Goal: Task Accomplishment & Management: Use online tool/utility

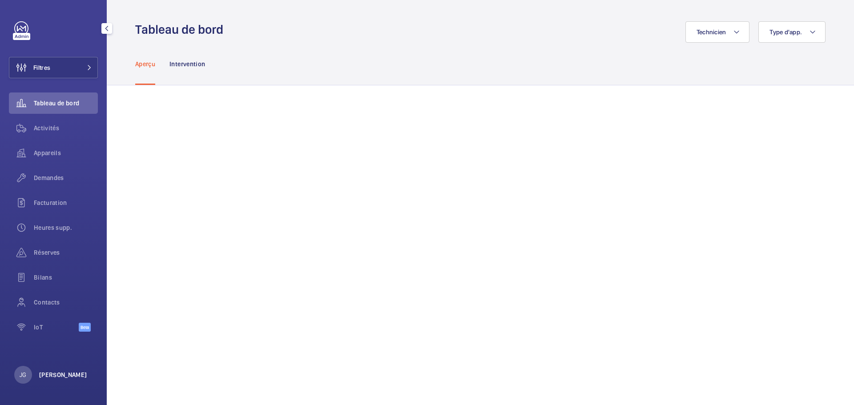
click at [49, 366] on div "Filtres Tableau de bord Activités Appareils Demandes Facturation Heures supp. R…" at bounding box center [53, 202] width 107 height 405
click at [61, 371] on p "[PERSON_NAME]" at bounding box center [63, 375] width 48 height 9
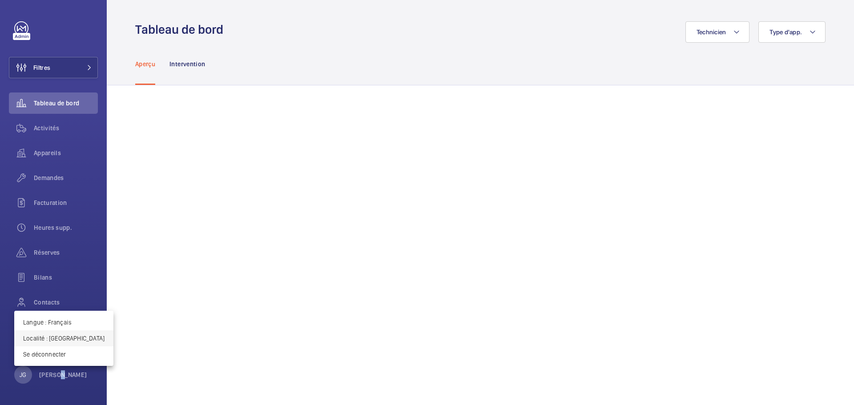
click at [73, 338] on p "Localité : [GEOGRAPHIC_DATA]" at bounding box center [63, 338] width 81 height 9
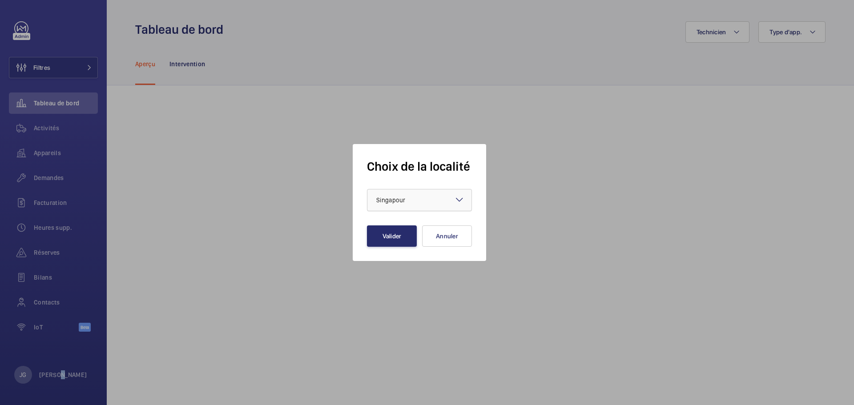
click at [391, 210] on div at bounding box center [420, 200] width 104 height 21
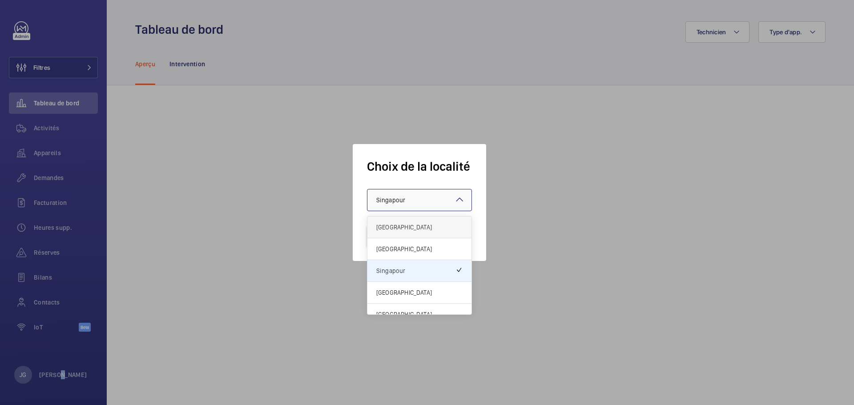
click at [400, 229] on span "[GEOGRAPHIC_DATA]" at bounding box center [419, 227] width 86 height 9
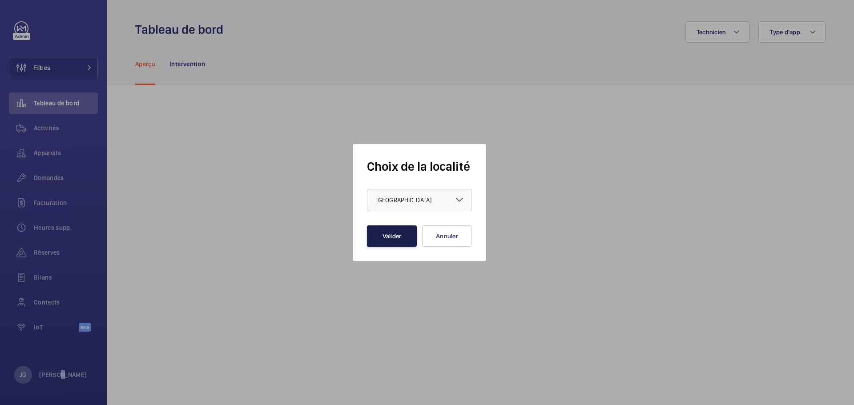
click at [396, 237] on button "Valider" at bounding box center [392, 236] width 50 height 21
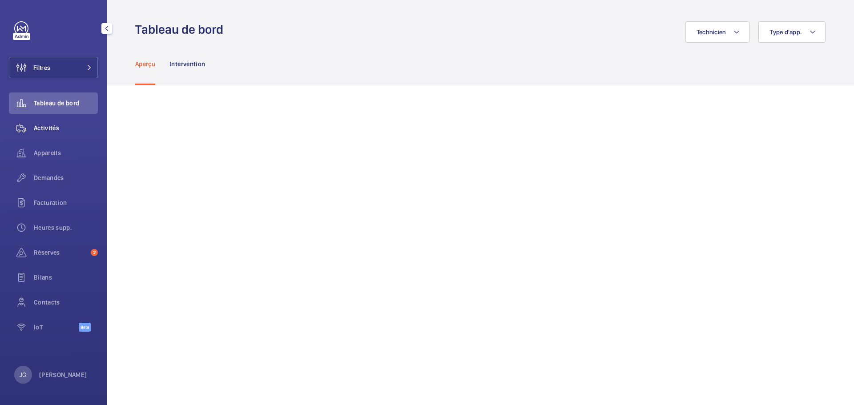
click at [55, 132] on span "Activités" at bounding box center [66, 128] width 64 height 9
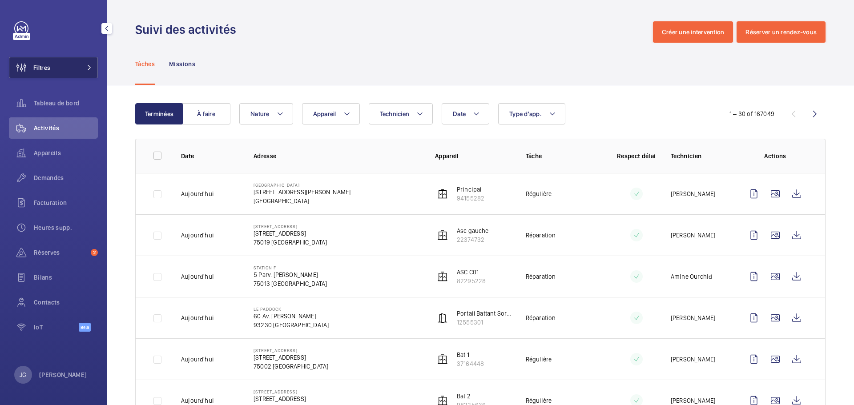
click at [59, 76] on button "Filtres" at bounding box center [53, 67] width 89 height 21
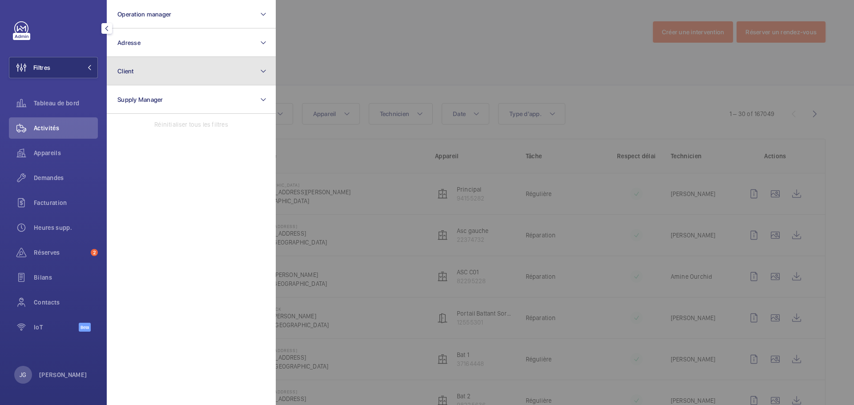
click at [158, 70] on button "Client" at bounding box center [191, 71] width 169 height 28
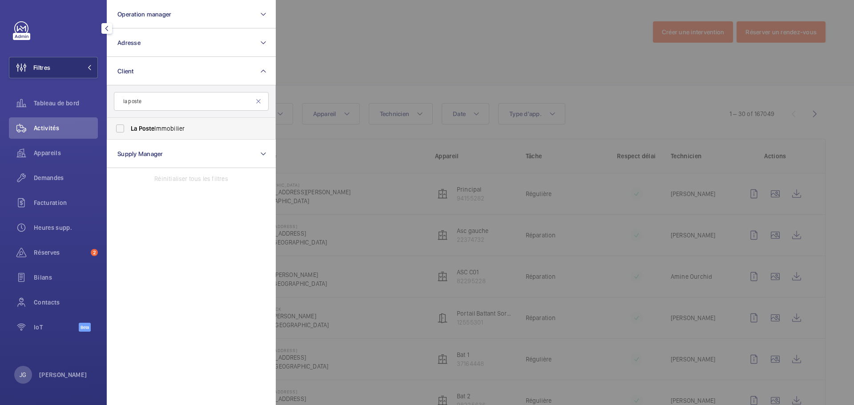
type input "la poste"
click at [175, 123] on label "La Poste Immobilier" at bounding box center [184, 128] width 155 height 21
click at [143, 126] on span "Poste" at bounding box center [147, 128] width 16 height 7
click at [129, 126] on input "La Poste Immobilier" at bounding box center [120, 129] width 18 height 18
checkbox input "true"
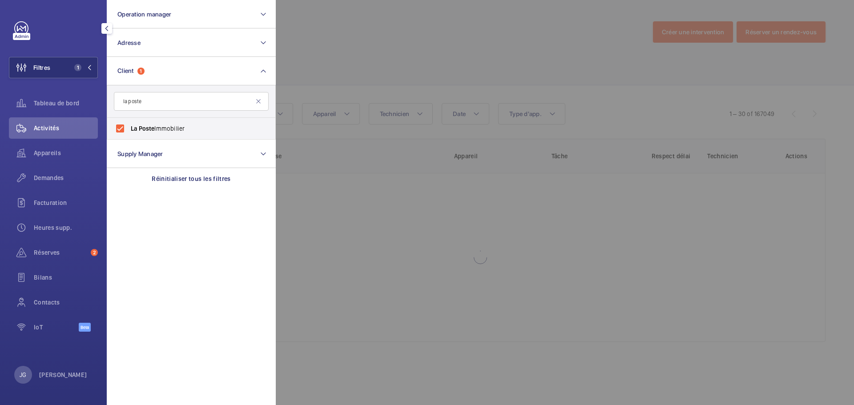
click at [556, 22] on div at bounding box center [703, 202] width 854 height 405
